Goal: Information Seeking & Learning: Learn about a topic

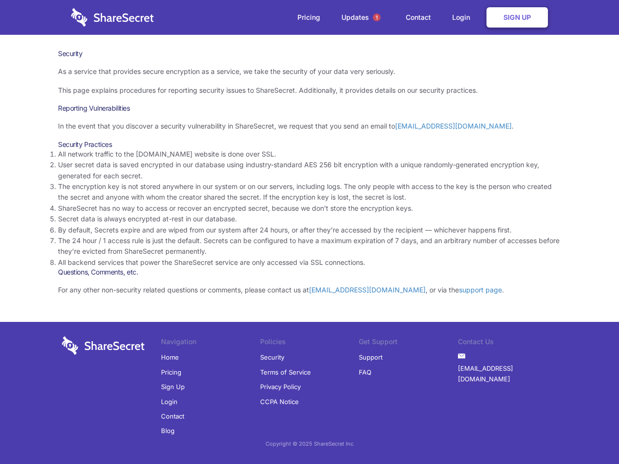
click at [310, 232] on li "By default, Secrets expire and are wiped from our system after 24 hours, or aft…" at bounding box center [309, 230] width 503 height 11
click at [377, 17] on span "1" at bounding box center [377, 18] width 8 height 8
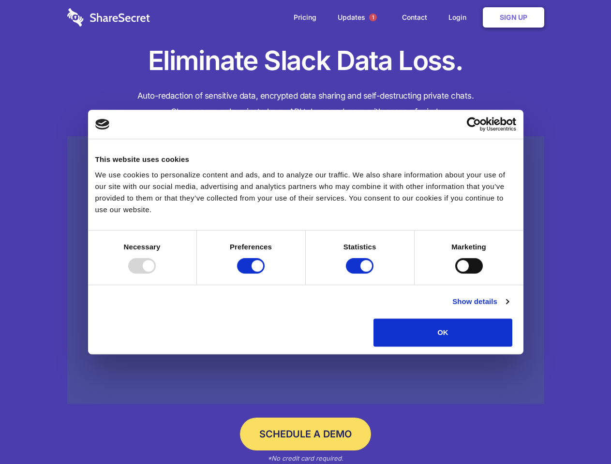
click at [156, 274] on div at bounding box center [142, 265] width 28 height 15
click at [265, 274] on input "Preferences" at bounding box center [251, 265] width 28 height 15
checkbox input "false"
